Goal: Task Accomplishment & Management: Use online tool/utility

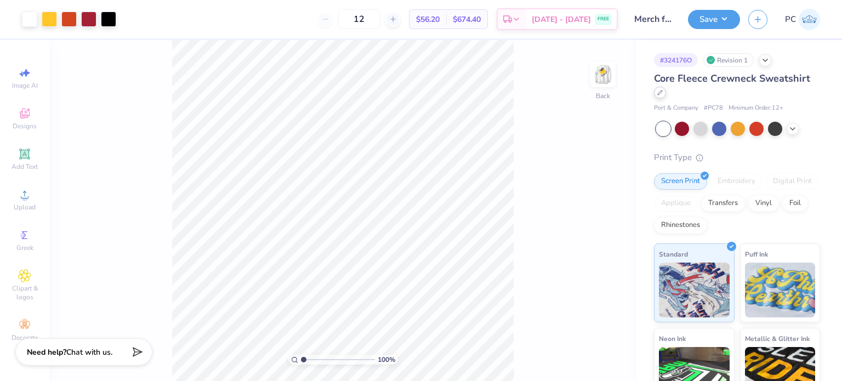
click at [663, 92] on icon at bounding box center [659, 92] width 5 height 5
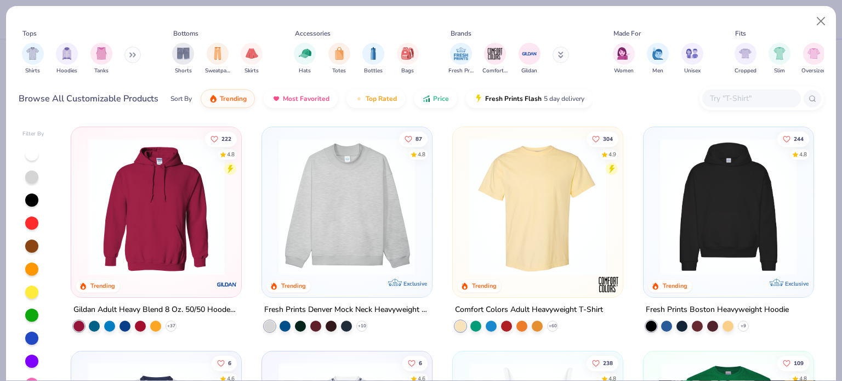
click at [720, 97] on input "text" at bounding box center [751, 98] width 84 height 13
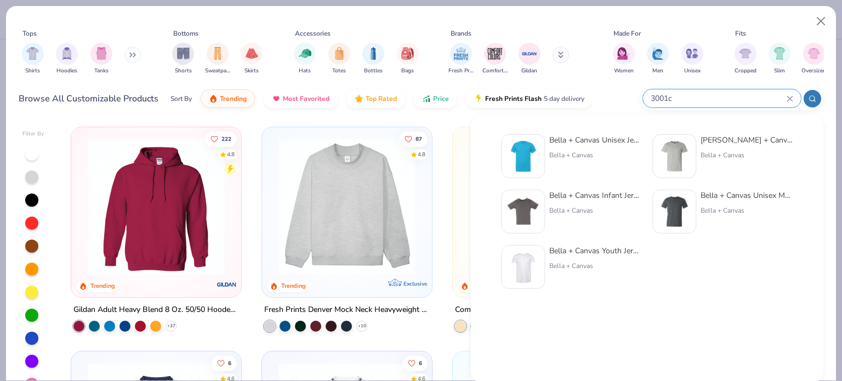
type input "3001c"
click at [531, 157] on img at bounding box center [523, 156] width 34 height 34
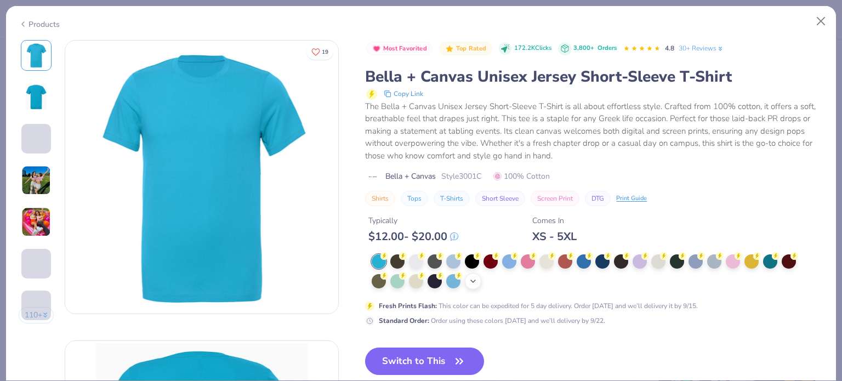
click at [471, 282] on icon at bounding box center [473, 281] width 9 height 9
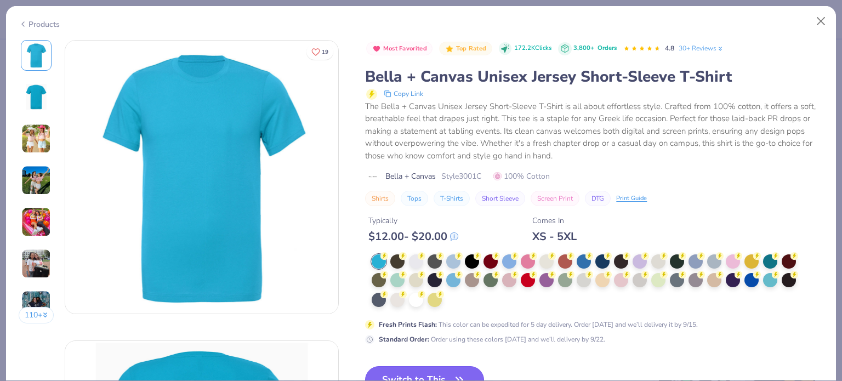
click at [428, 368] on button "Switch to This" at bounding box center [424, 379] width 119 height 27
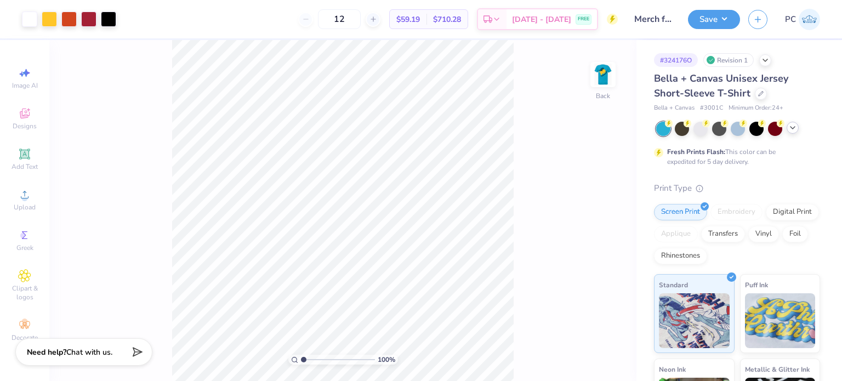
click at [793, 131] on icon at bounding box center [792, 127] width 9 height 9
